Goal: Information Seeking & Learning: Learn about a topic

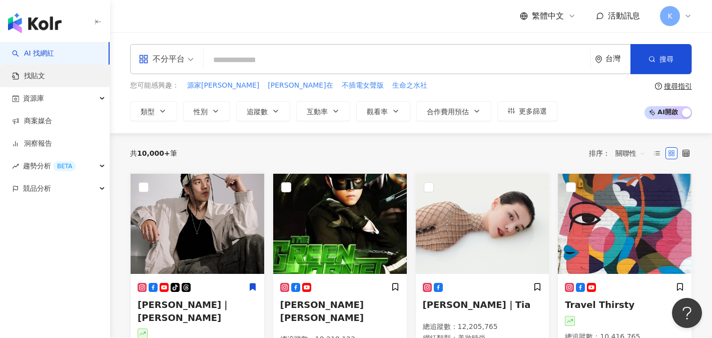
click at [38, 71] on link "找貼文" at bounding box center [28, 76] width 33 height 10
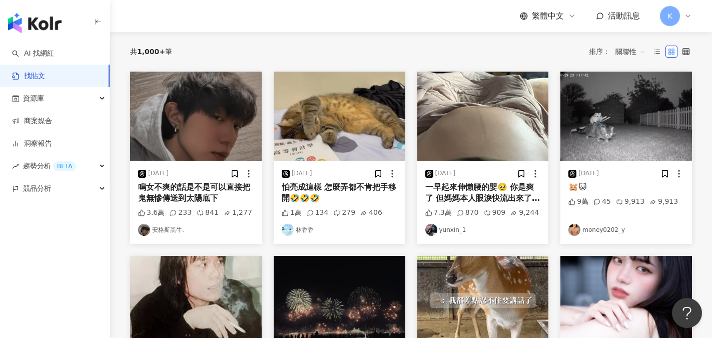
scroll to position [100, 0]
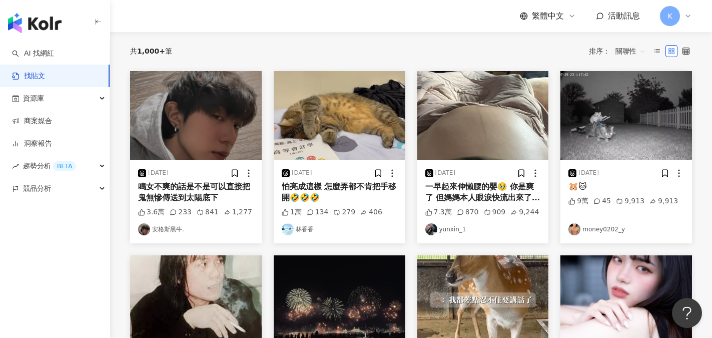
click at [165, 229] on link "安格斯黑牛." at bounding box center [196, 229] width 116 height 12
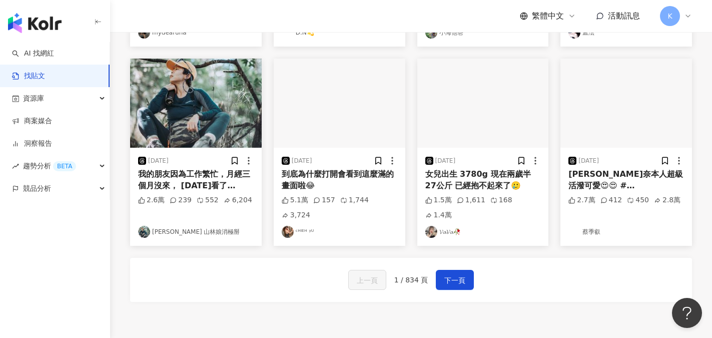
scroll to position [500, 0]
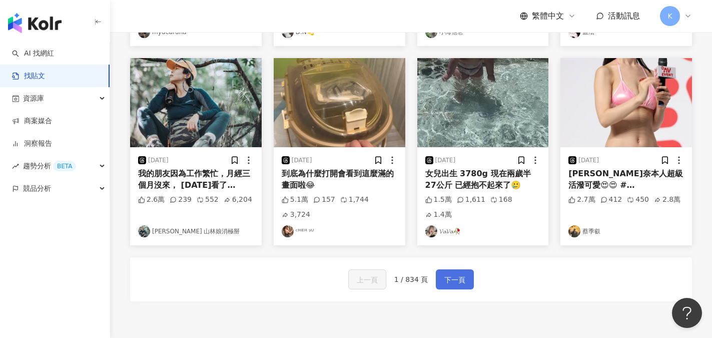
click at [395, 274] on span "下一頁" at bounding box center [454, 280] width 21 height 12
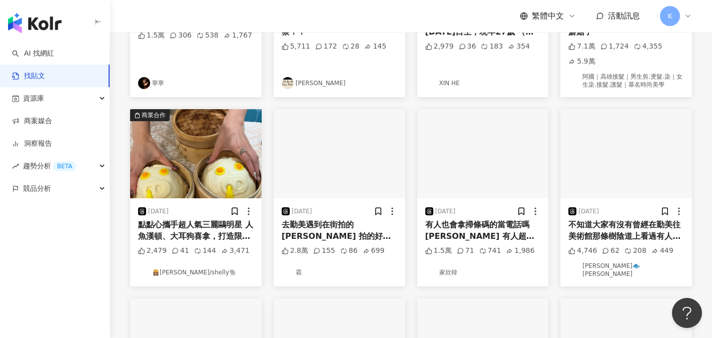
scroll to position [265, 0]
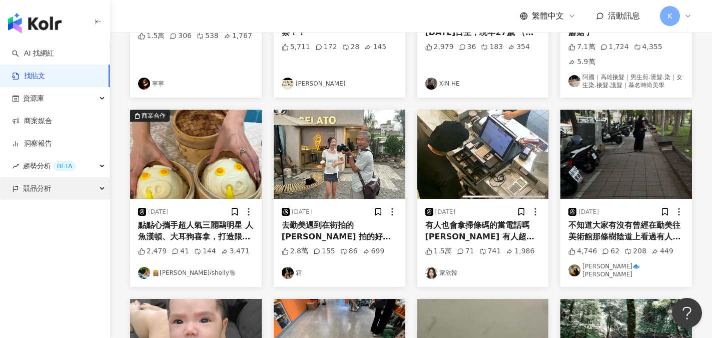
click at [47, 191] on span "競品分析" at bounding box center [37, 188] width 28 height 23
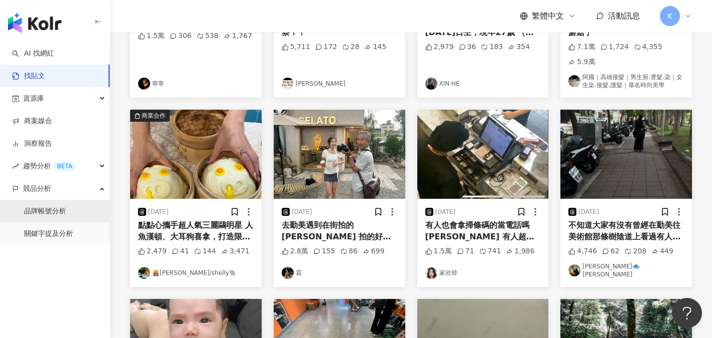
click at [61, 216] on link "品牌帳號分析" at bounding box center [45, 211] width 42 height 10
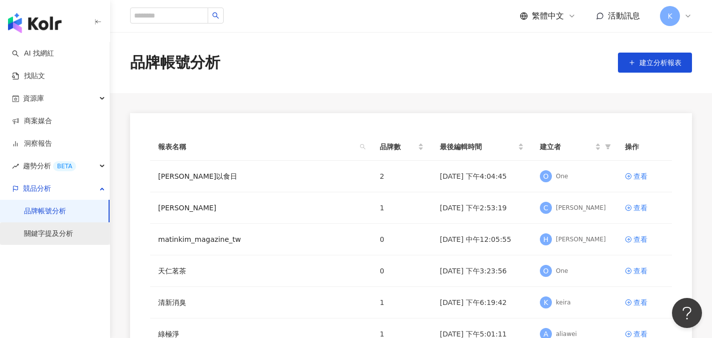
click at [51, 236] on link "關鍵字提及分析" at bounding box center [48, 234] width 49 height 10
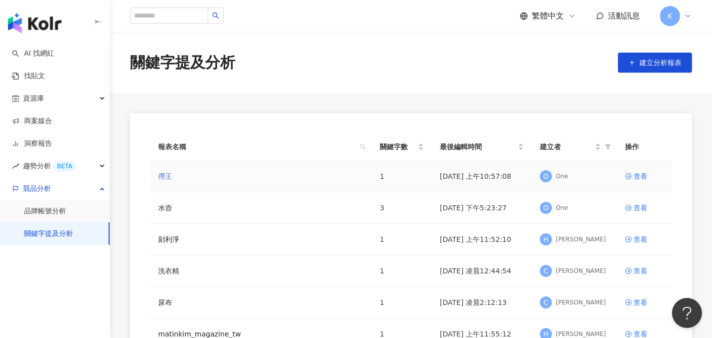
click at [170, 180] on link "撈王" at bounding box center [165, 176] width 14 height 11
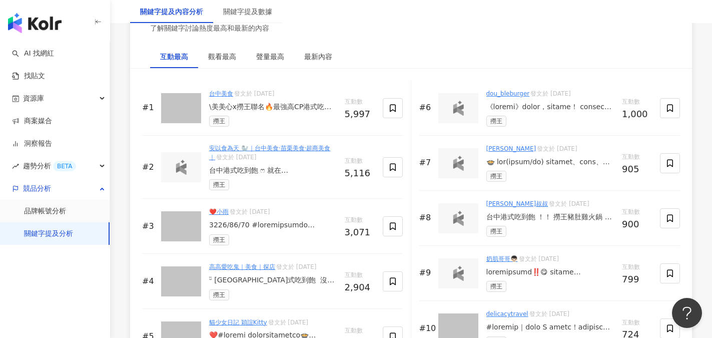
scroll to position [1550, 0]
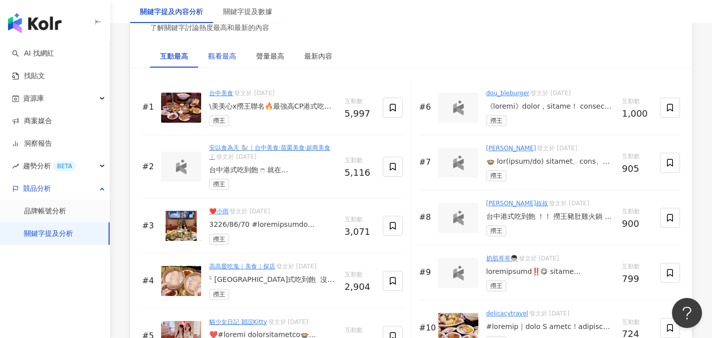
click at [235, 59] on div "觀看最高" at bounding box center [222, 56] width 28 height 11
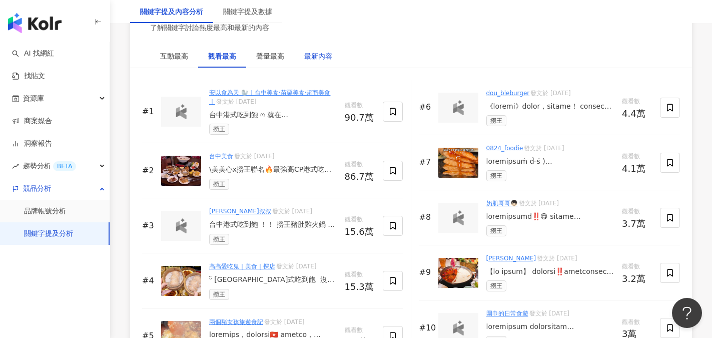
click at [309, 57] on div "最新內容" at bounding box center [318, 56] width 28 height 11
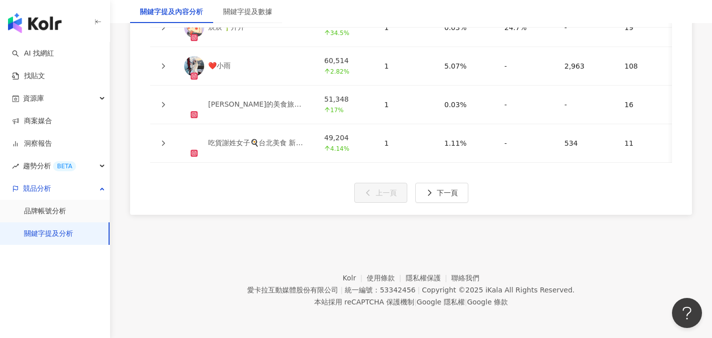
scroll to position [2600, 0]
click at [395, 197] on span "下一頁" at bounding box center [447, 193] width 21 height 8
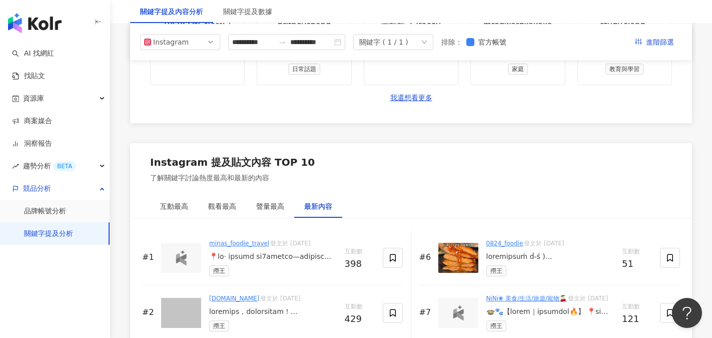
scroll to position [1400, 0]
click at [187, 209] on div "互動最高" at bounding box center [174, 206] width 28 height 11
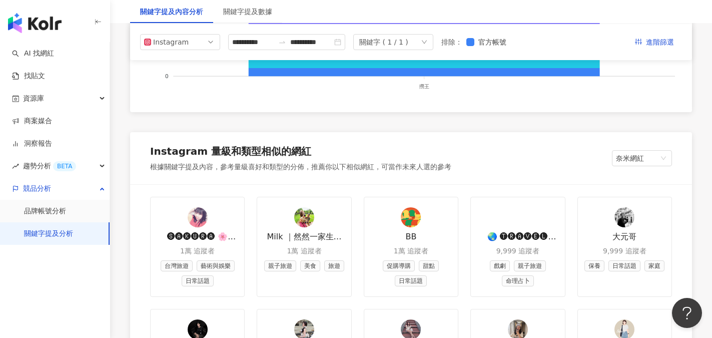
scroll to position [1050, 0]
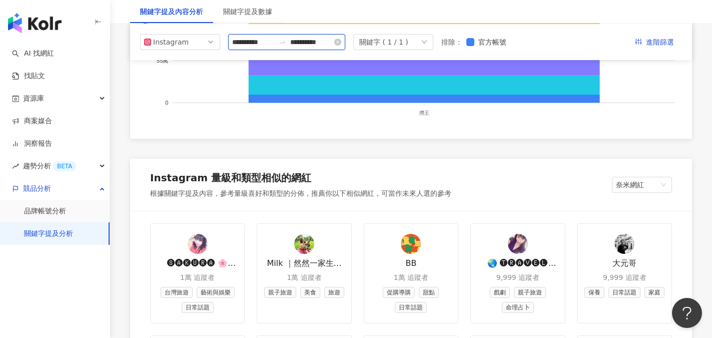
click at [269, 39] on input "**********" at bounding box center [253, 42] width 42 height 11
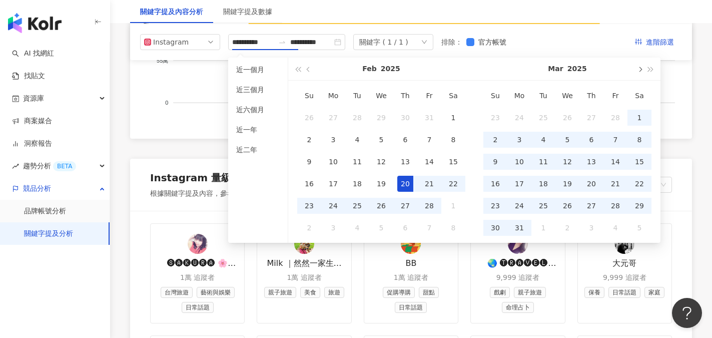
click at [395, 72] on button "button" at bounding box center [639, 69] width 11 height 23
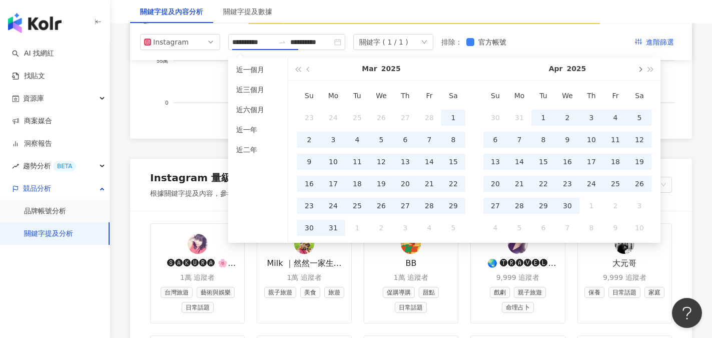
click at [395, 72] on button "button" at bounding box center [639, 69] width 11 height 23
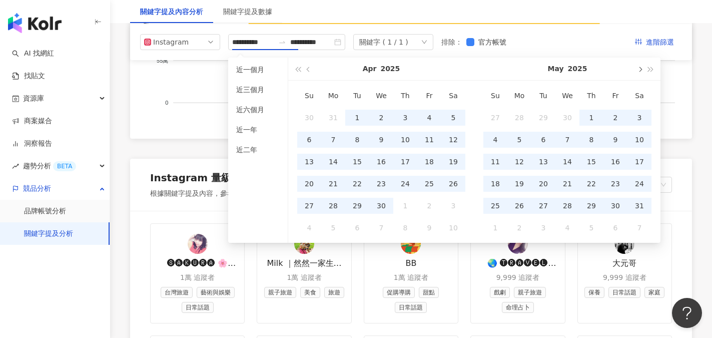
click at [395, 72] on button "button" at bounding box center [639, 69] width 11 height 23
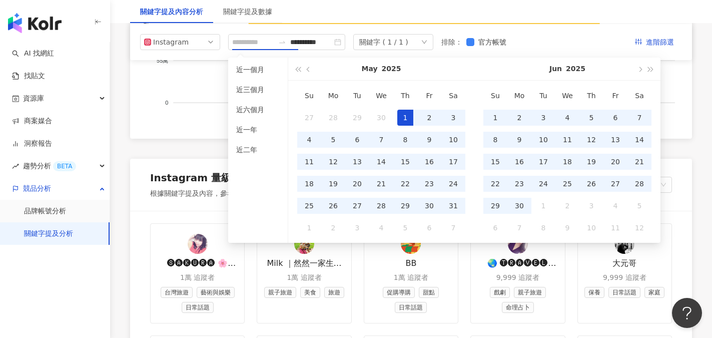
click at [395, 121] on div "1" at bounding box center [405, 118] width 16 height 16
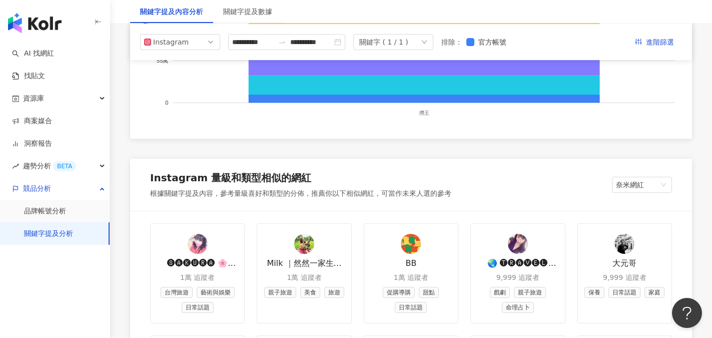
click at [395, 43] on div "**********" at bounding box center [411, 42] width 542 height 16
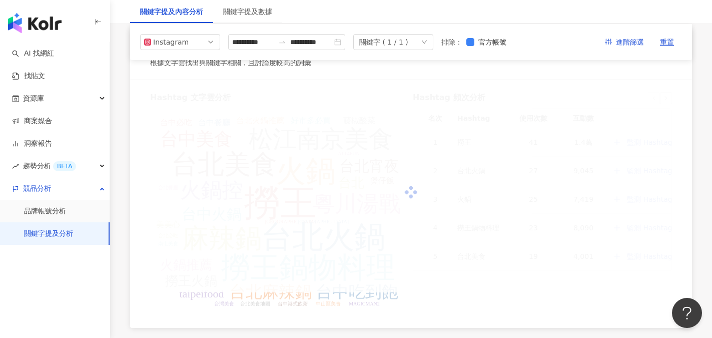
type input "**********"
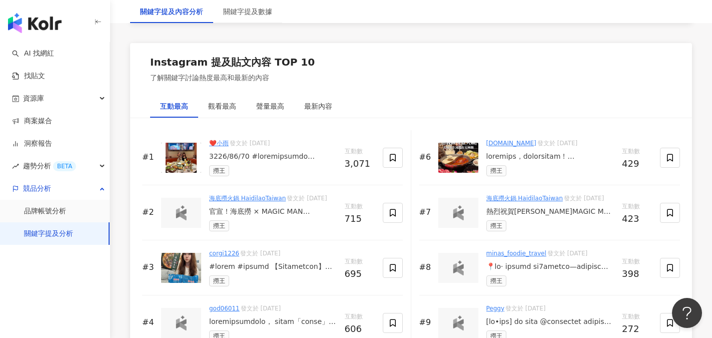
scroll to position [1550, 0]
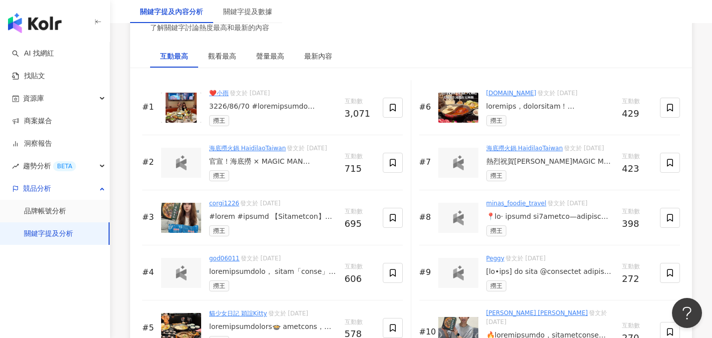
click at [183, 110] on img at bounding box center [181, 108] width 40 height 30
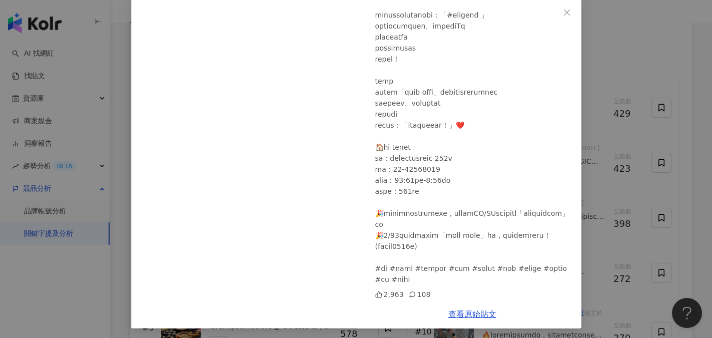
scroll to position [55, 0]
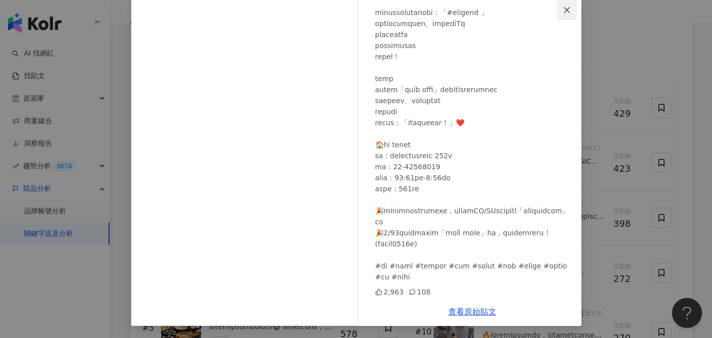
click at [395, 9] on icon "close" at bounding box center [567, 10] width 6 height 6
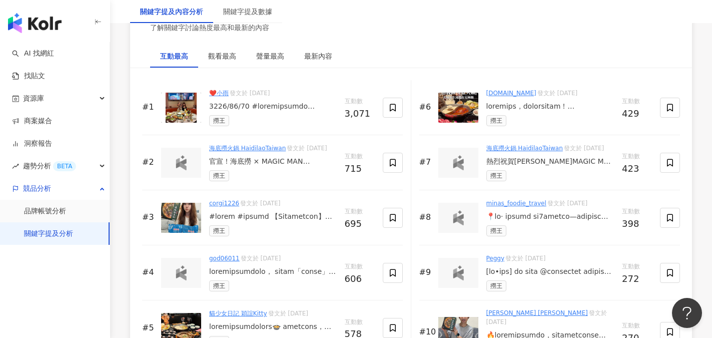
click at [395, 107] on div at bounding box center [550, 107] width 128 height 10
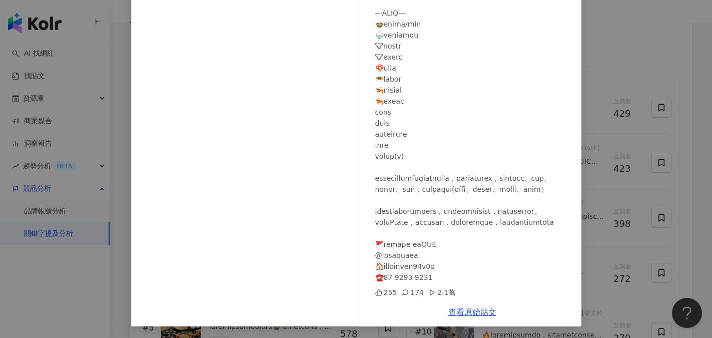
scroll to position [111, 0]
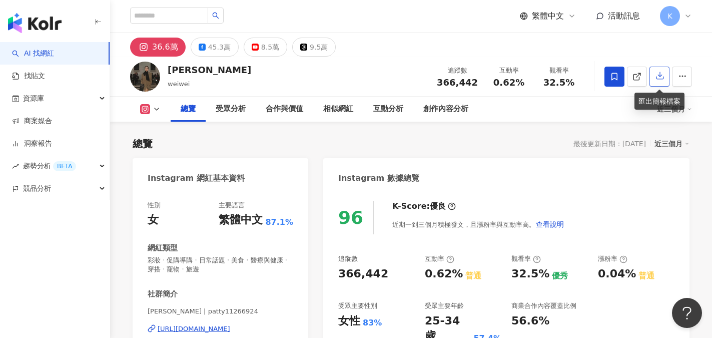
click at [664, 76] on icon "button" at bounding box center [659, 75] width 9 height 9
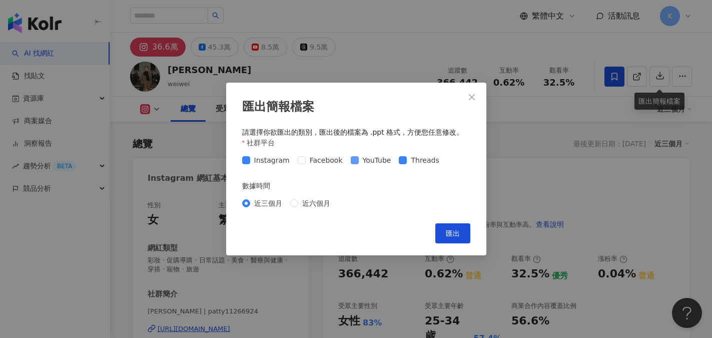
click at [359, 159] on span "YouTube" at bounding box center [377, 160] width 37 height 11
click at [472, 237] on div "匯出簡報檔案 請選擇你欲匯出的類別，匯出後的檔案為 .ppt 格式，方便您任意修改。 社群平台 Instagram Facebook YouTube Thre…" at bounding box center [356, 169] width 260 height 173
click at [460, 238] on button "匯出" at bounding box center [452, 233] width 35 height 20
click at [472, 92] on button "Close" at bounding box center [472, 97] width 20 height 20
click at [469, 99] on div "匯出簡報檔案 請選擇你欲匯出的類別，匯出後的檔案為 .ppt 格式，方便您任意修改。 社群平台 Instagram Facebook YouTube Thre…" at bounding box center [356, 169] width 712 height 338
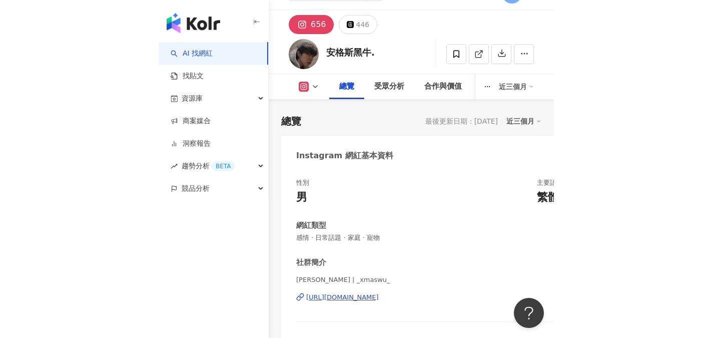
scroll to position [50, 0]
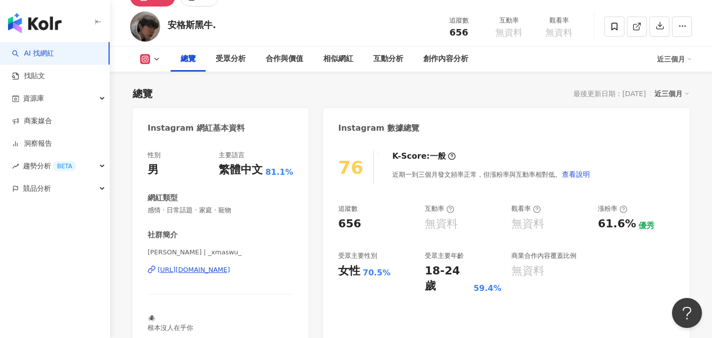
click at [230, 270] on div "https://www.instagram.com/_xmaswu_/" at bounding box center [194, 269] width 73 height 9
